Goal: Information Seeking & Learning: Find specific fact

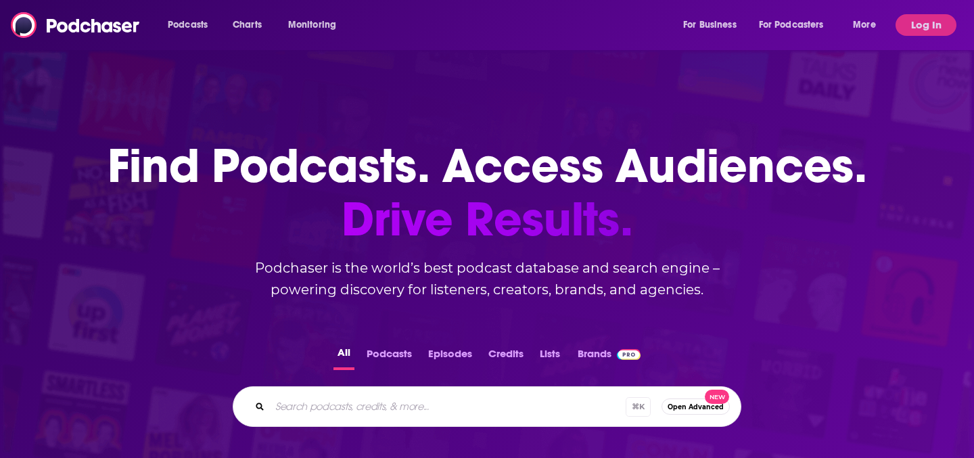
click at [448, 13] on div "Podcasts Charts Monitoring For Business For Podcasters More Log In" at bounding box center [487, 25] width 974 height 50
click at [318, 408] on input "Search podcasts, credits, & more..." at bounding box center [448, 407] width 356 height 22
paste input "Taste of [PERSON_NAME]"
type input "Taste of [PERSON_NAME]"
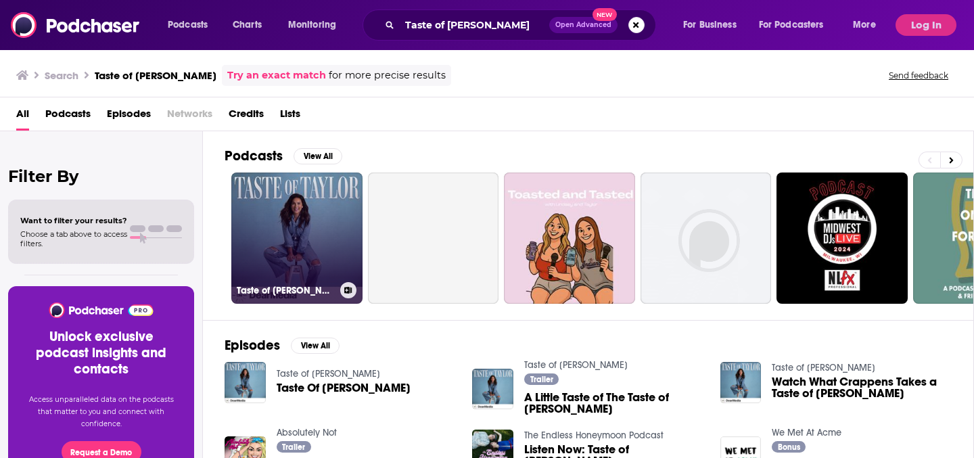
click at [318, 216] on link "Taste of [PERSON_NAME]" at bounding box center [296, 237] width 131 height 131
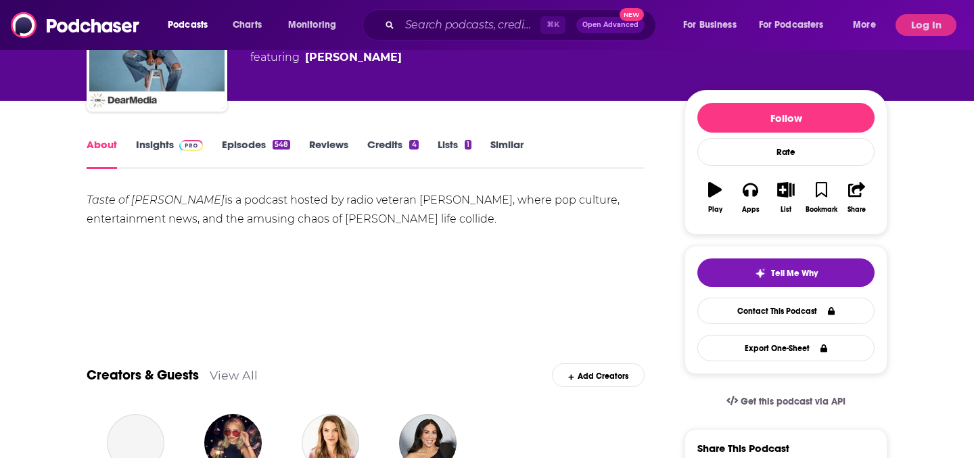
scroll to position [119, 0]
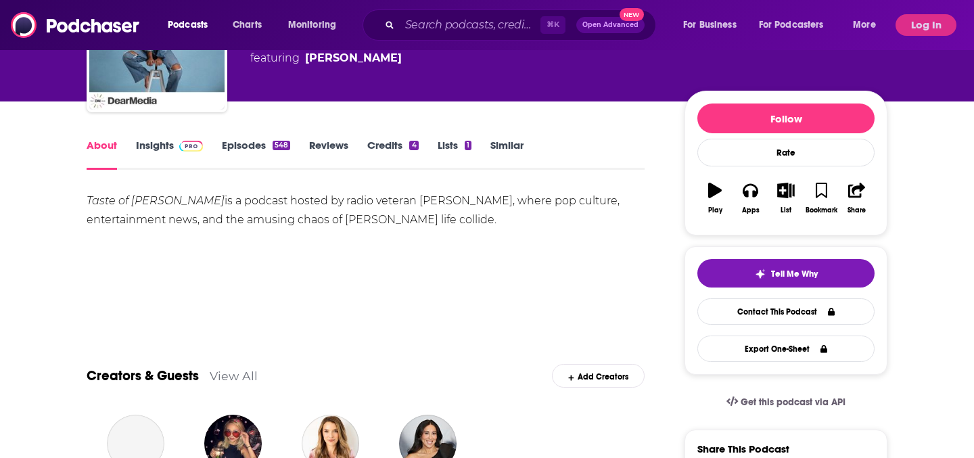
click at [188, 146] on img at bounding box center [191, 146] width 24 height 11
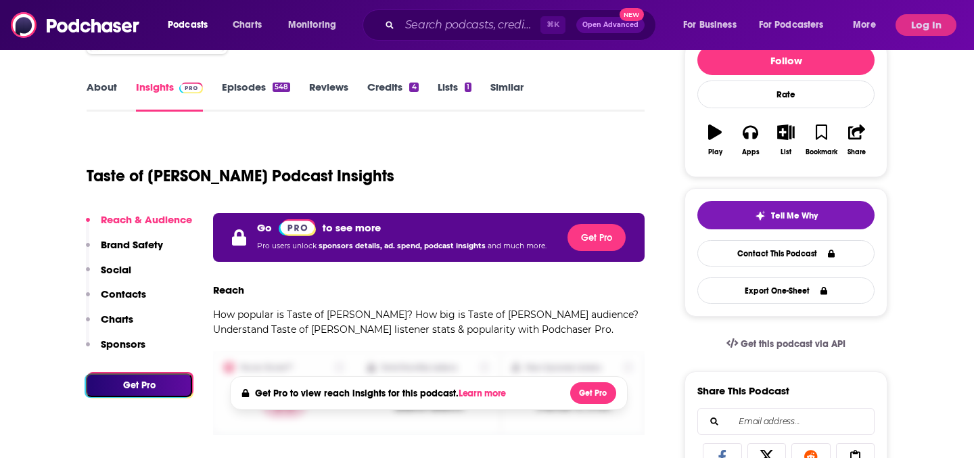
scroll to position [97, 0]
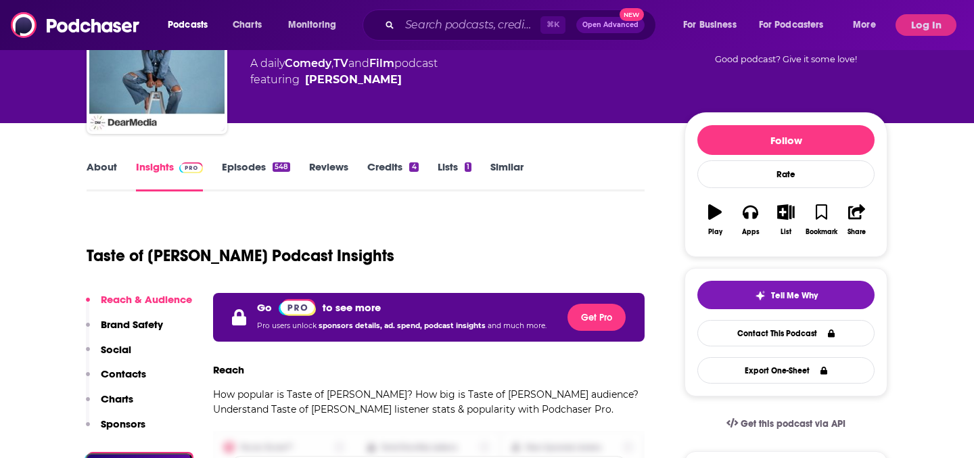
click at [892, 30] on div "Podcasts Charts Monitoring ⌘ K Open Advanced New For Business For Podcasters Mo…" at bounding box center [487, 25] width 974 height 50
click at [905, 27] on button "Log In" at bounding box center [925, 25] width 61 height 22
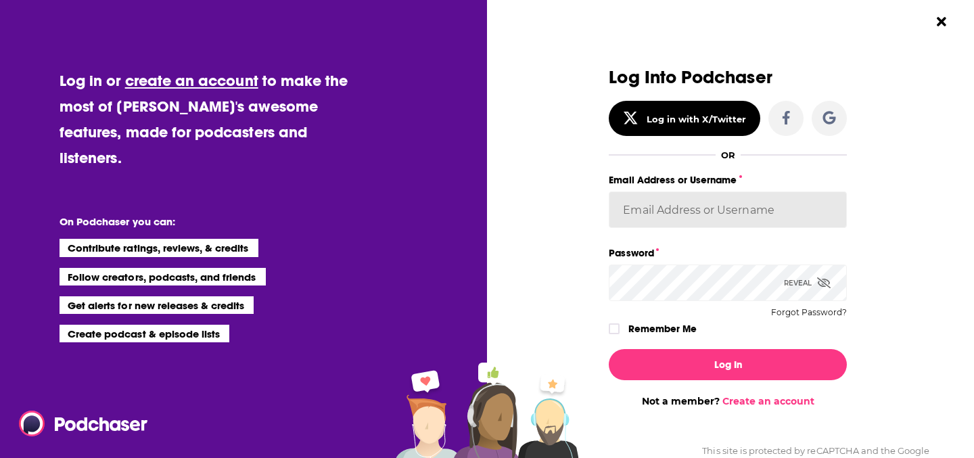
click at [703, 209] on input "Email Address or Username" at bounding box center [728, 209] width 238 height 37
type input "[EMAIL_ADDRESS][DOMAIN_NAME]"
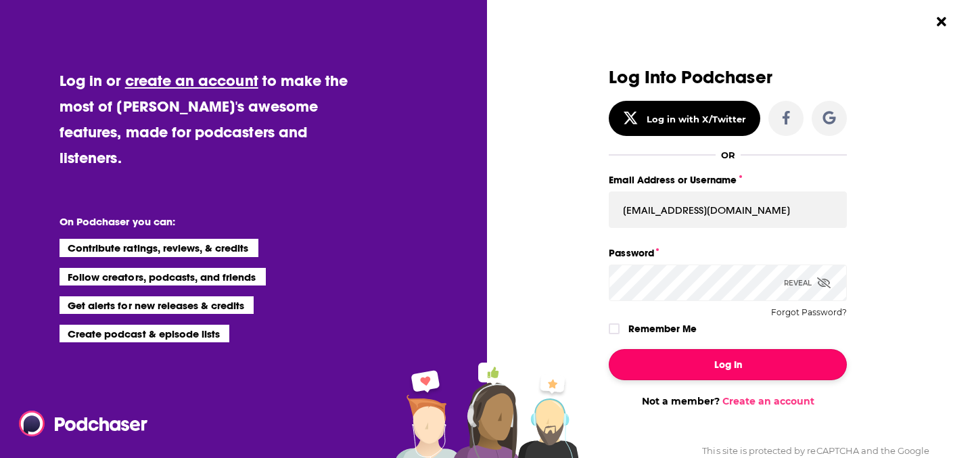
click at [754, 356] on button "Log In" at bounding box center [728, 364] width 238 height 31
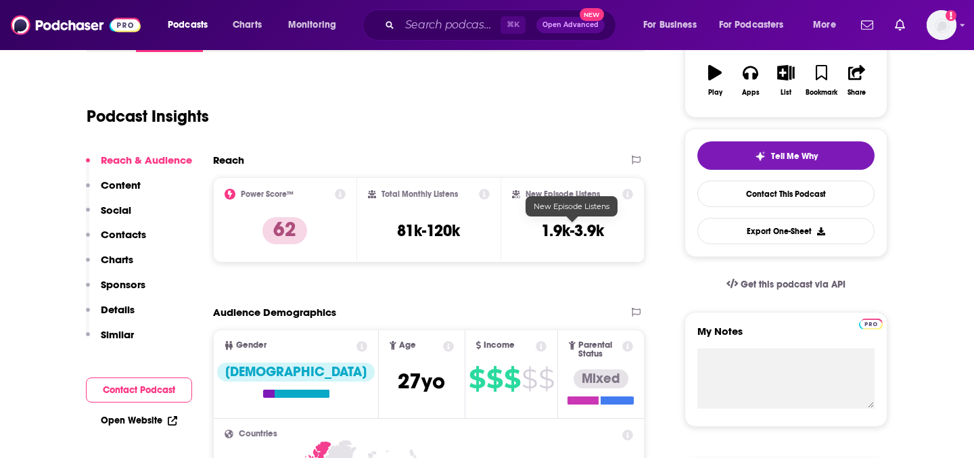
scroll to position [238, 0]
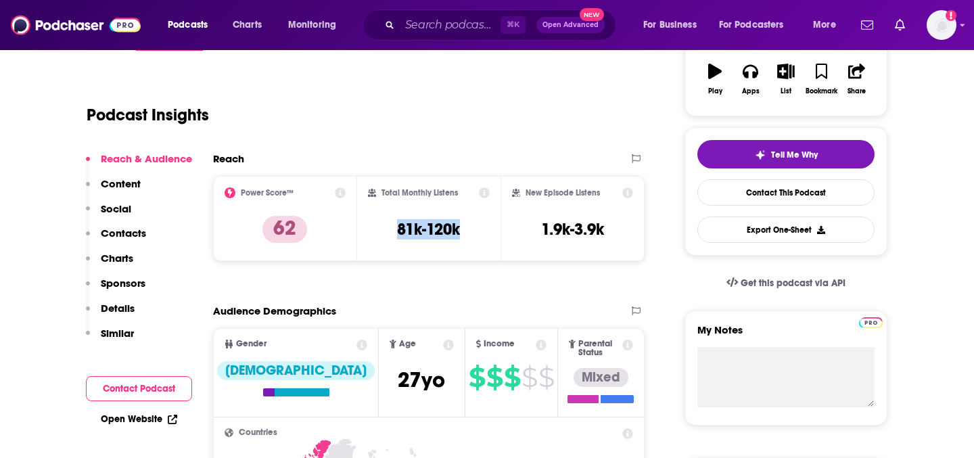
drag, startPoint x: 460, startPoint y: 229, endPoint x: 392, endPoint y: 227, distance: 67.6
click at [392, 227] on div "Total Monthly Listens 81k-120k" at bounding box center [429, 218] width 122 height 62
click at [403, 235] on h3 "81k-120k" at bounding box center [428, 229] width 63 height 20
drag, startPoint x: 400, startPoint y: 233, endPoint x: 465, endPoint y: 233, distance: 64.9
click at [465, 233] on div "Total Monthly Listens 81k-120k" at bounding box center [429, 218] width 122 height 62
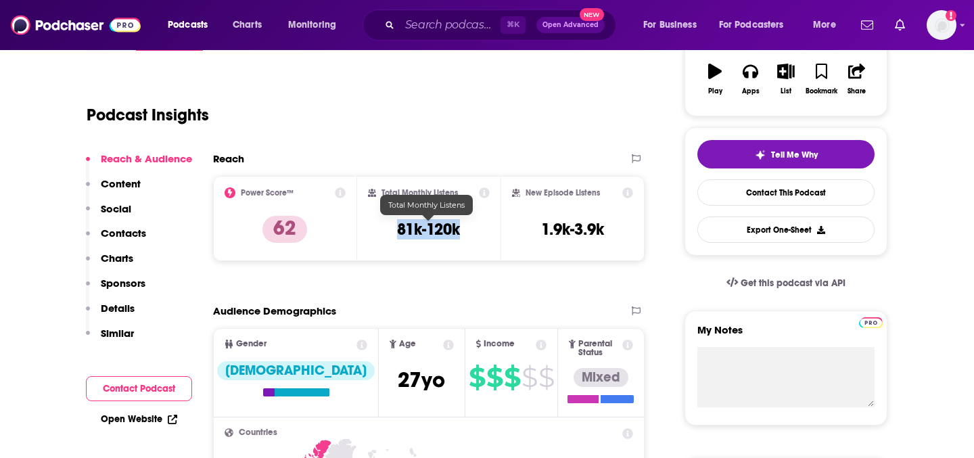
copy h3 "81k-120k"
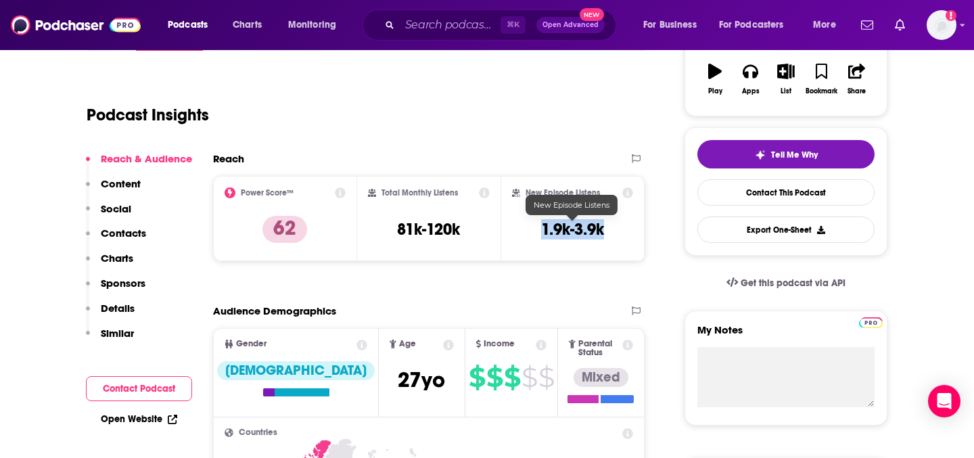
drag, startPoint x: 537, startPoint y: 225, endPoint x: 604, endPoint y: 227, distance: 67.0
click at [604, 227] on div "New Episode Listens 1.9k-3.9k" at bounding box center [572, 218] width 121 height 62
copy h3 "1.9k-3.9k"
click at [464, 34] on input "Search podcasts, credits, & more..." at bounding box center [450, 25] width 101 height 22
paste input "The Art of Being Well"
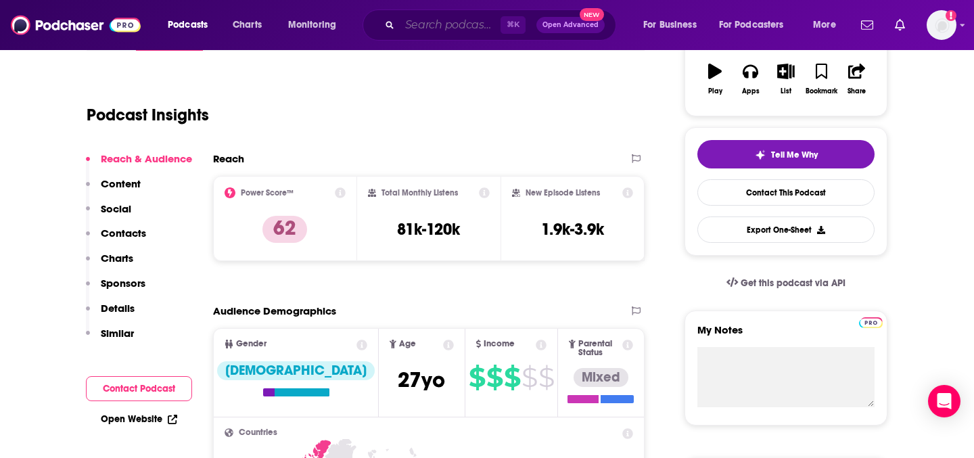
type input "The Art of Being Well"
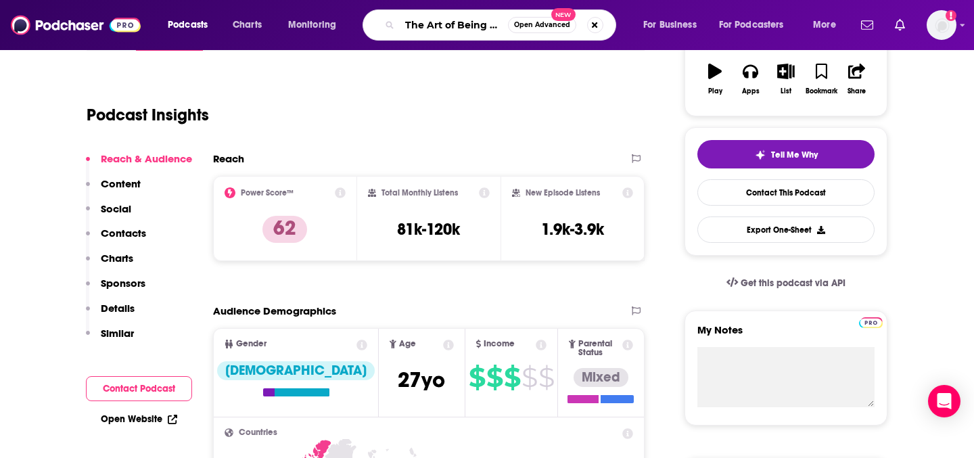
scroll to position [0, 13]
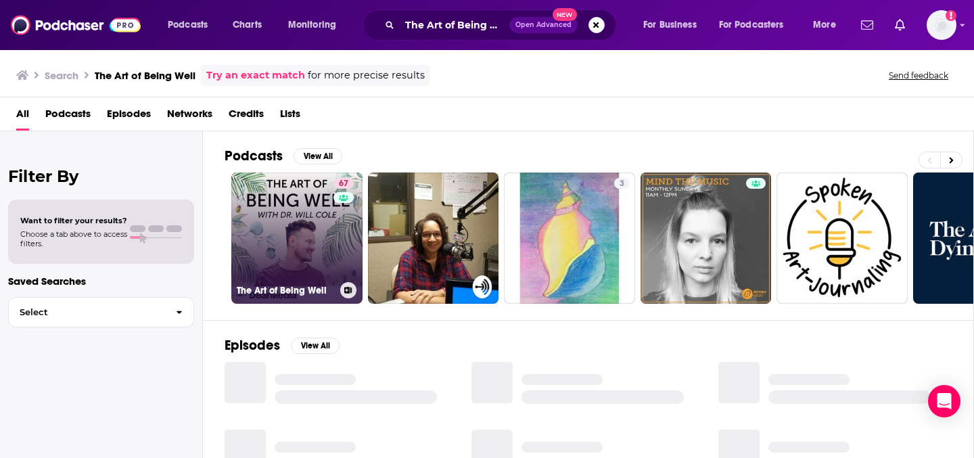
click at [286, 222] on link "67 The Art of Being Well" at bounding box center [296, 237] width 131 height 131
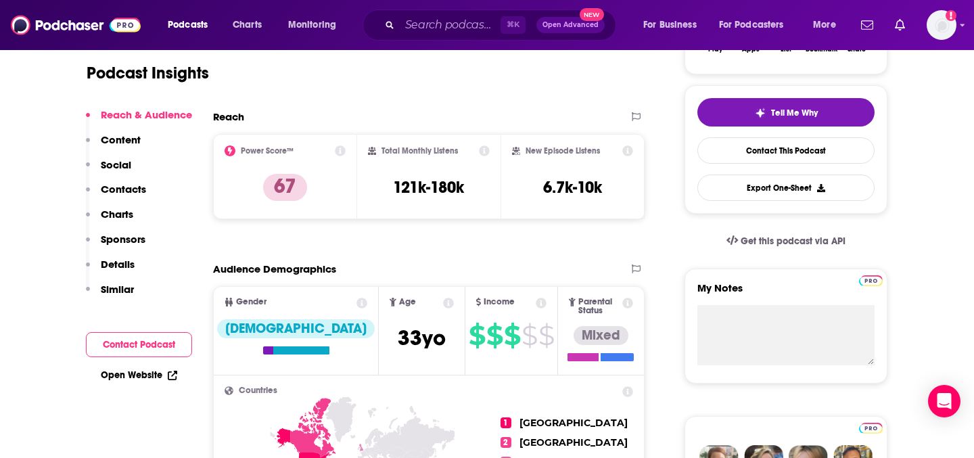
scroll to position [281, 0]
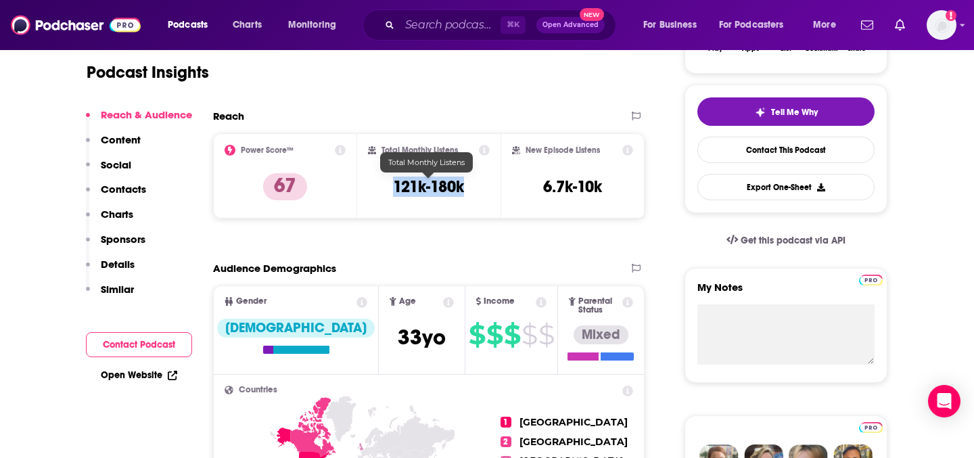
drag, startPoint x: 471, startPoint y: 185, endPoint x: 385, endPoint y: 186, distance: 85.2
click at [385, 186] on div "Total Monthly Listens 121k-180k" at bounding box center [429, 176] width 122 height 62
copy h3 "121k-180k"
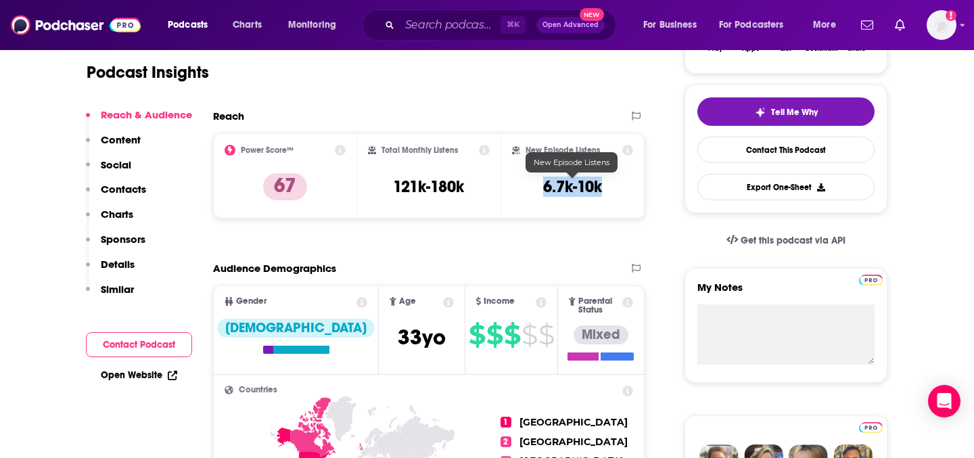
drag, startPoint x: 544, startPoint y: 183, endPoint x: 609, endPoint y: 184, distance: 64.9
click at [609, 184] on div "New Episode Listens 6.7k-10k" at bounding box center [572, 176] width 121 height 62
copy h3 "6.7k-10k"
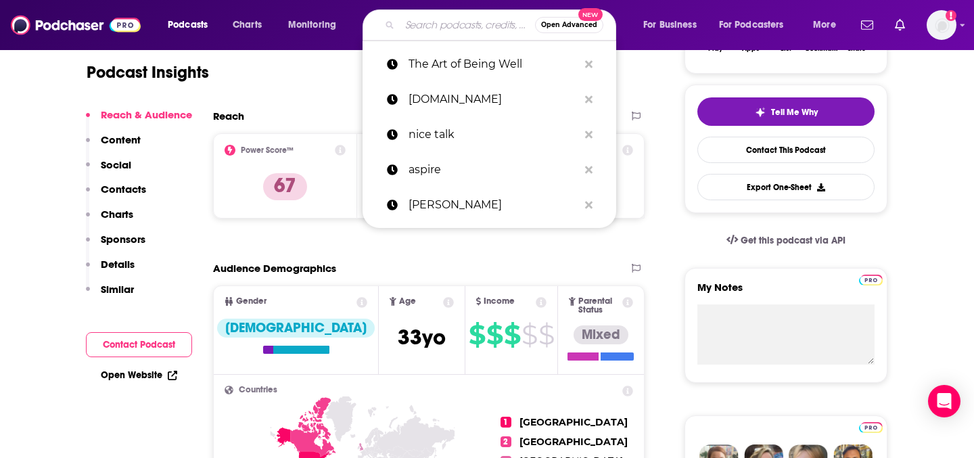
click at [436, 25] on input "Search podcasts, credits, & more..." at bounding box center [467, 25] width 135 height 22
paste input "Girls Gotta Eat"
type input "Girls Gotta Eat"
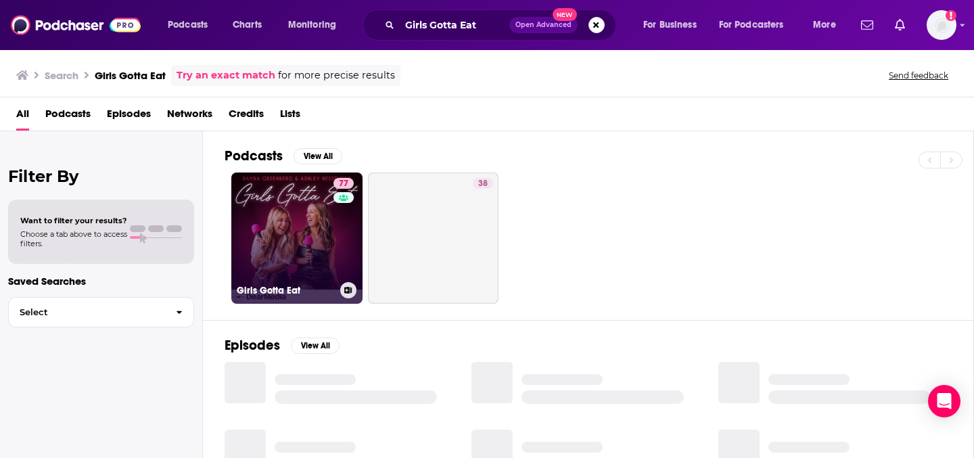
click at [306, 236] on link "77 Girls Gotta Eat" at bounding box center [296, 237] width 131 height 131
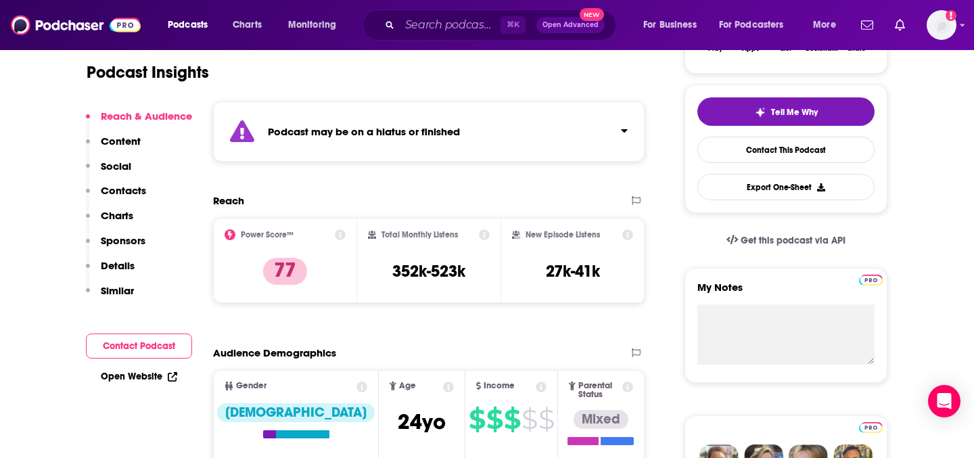
scroll to position [283, 0]
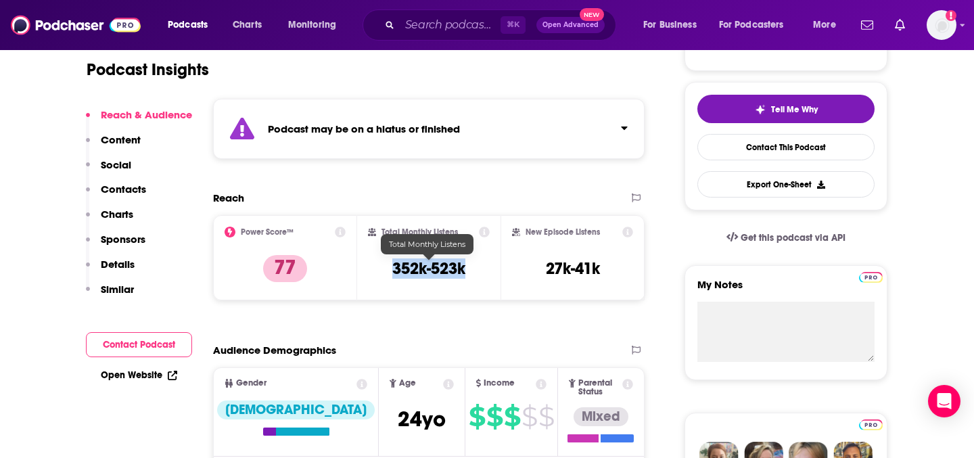
drag, startPoint x: 390, startPoint y: 268, endPoint x: 463, endPoint y: 268, distance: 72.4
click at [463, 268] on div "Total Monthly Listens 352k-523k" at bounding box center [429, 258] width 122 height 62
copy h3 "352k-523k"
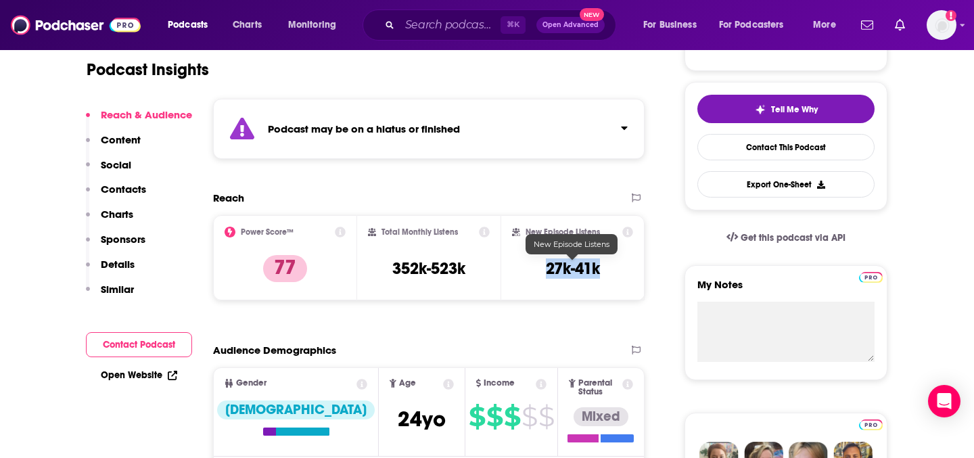
drag, startPoint x: 542, startPoint y: 267, endPoint x: 602, endPoint y: 267, distance: 60.2
click at [602, 267] on div "New Episode Listens 27k-41k" at bounding box center [572, 258] width 121 height 62
copy h3 "27k-41k"
